Goal: Find contact information: Find contact information

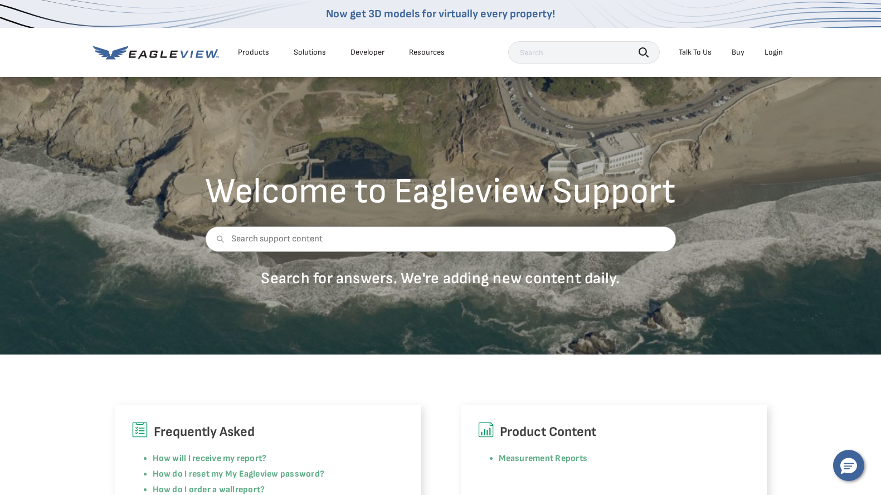
click at [690, 52] on div "Talk To Us" at bounding box center [695, 52] width 33 height 10
click at [849, 457] on div "Hello, have a question? Let’s chat." at bounding box center [848, 465] width 17 height 17
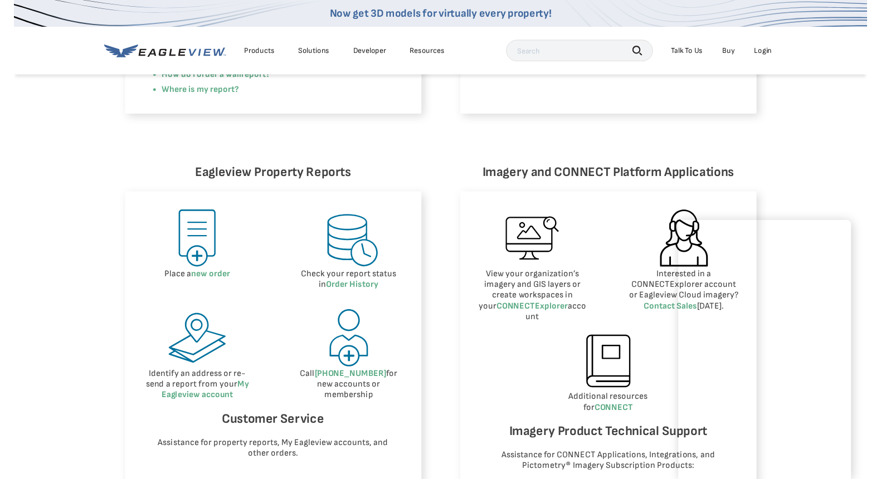
scroll to position [412, 0]
